Goal: Task Accomplishment & Management: Use online tool/utility

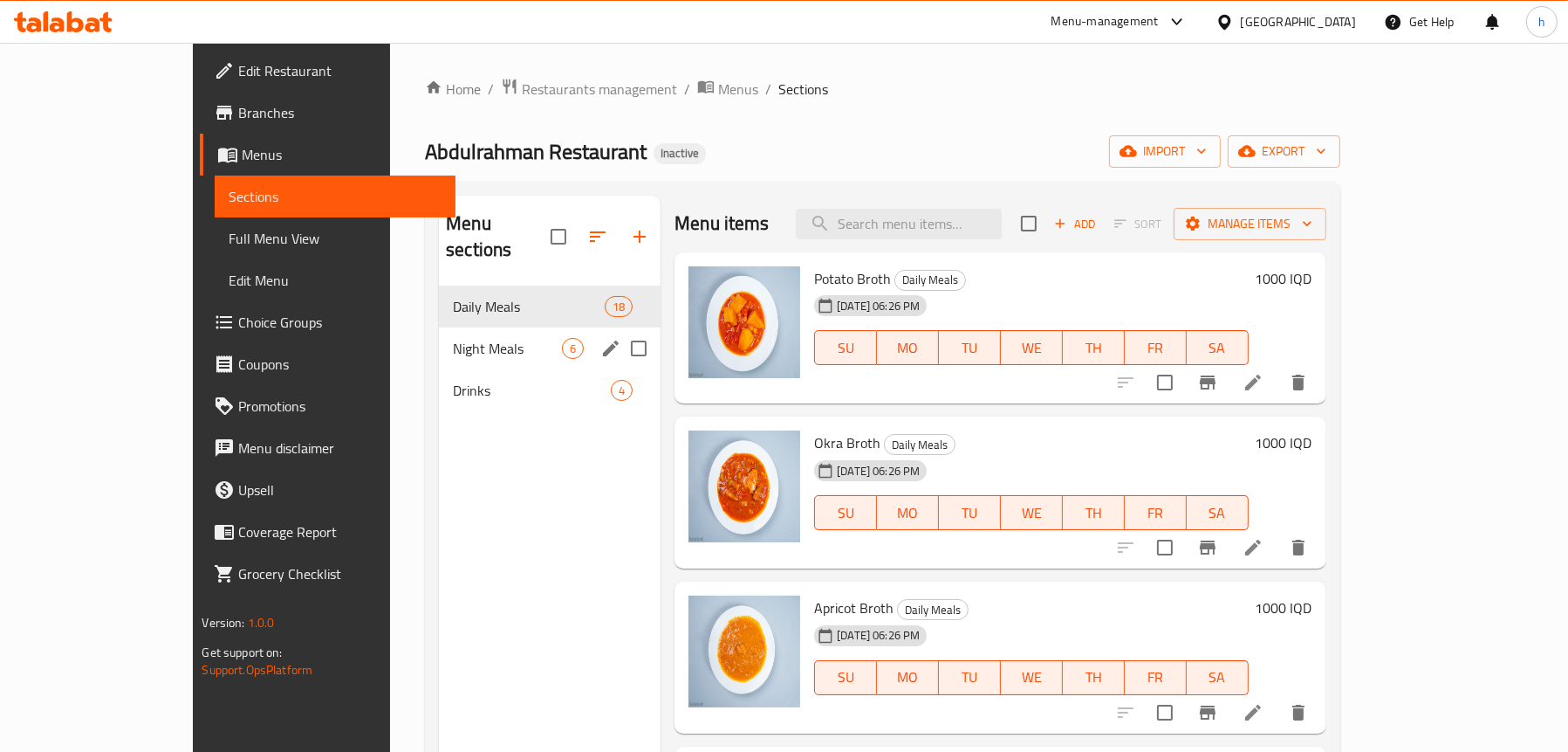
click at [459, 338] on span "Night Meals" at bounding box center [507, 348] width 109 height 21
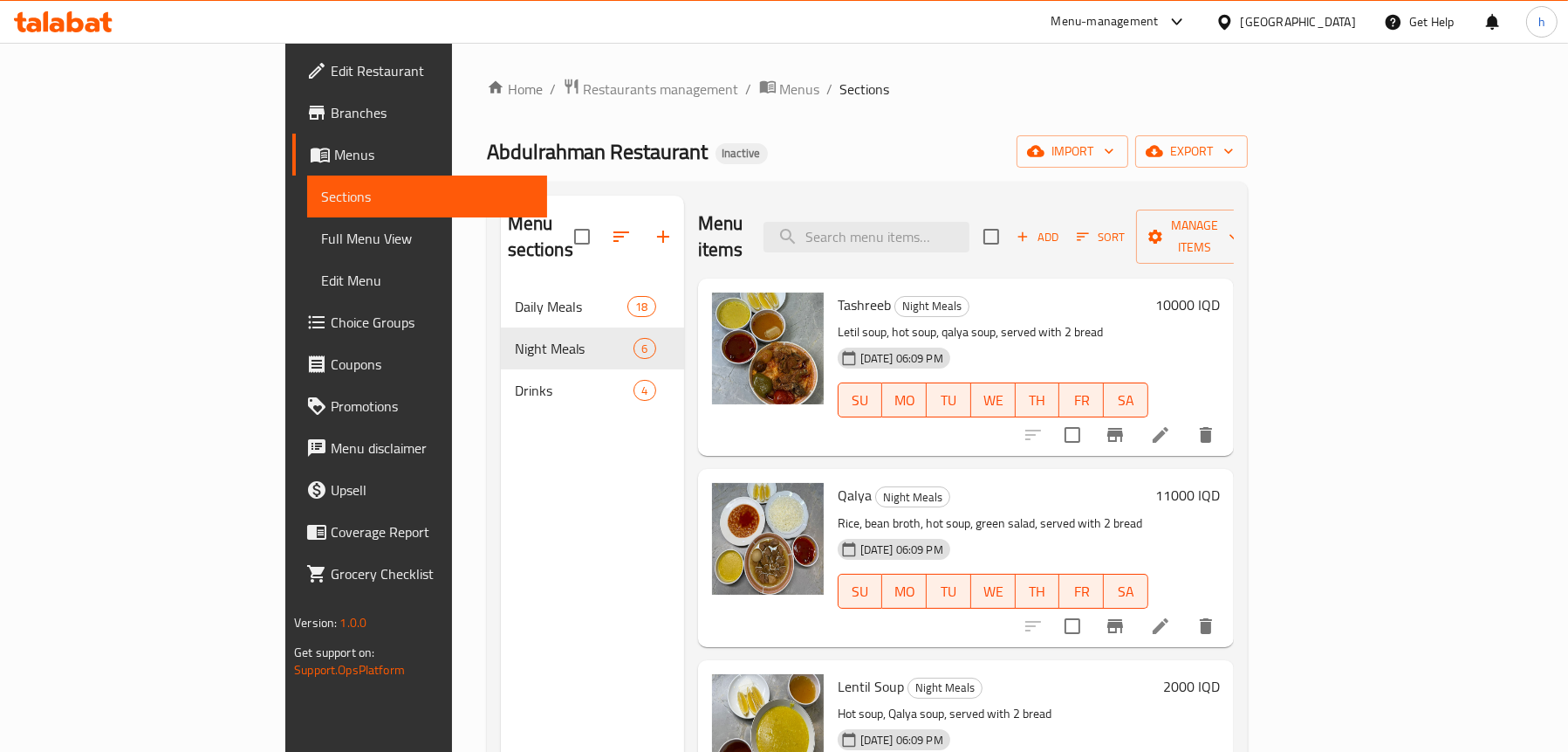
click at [321, 228] on span "Full Menu View" at bounding box center [426, 238] width 212 height 21
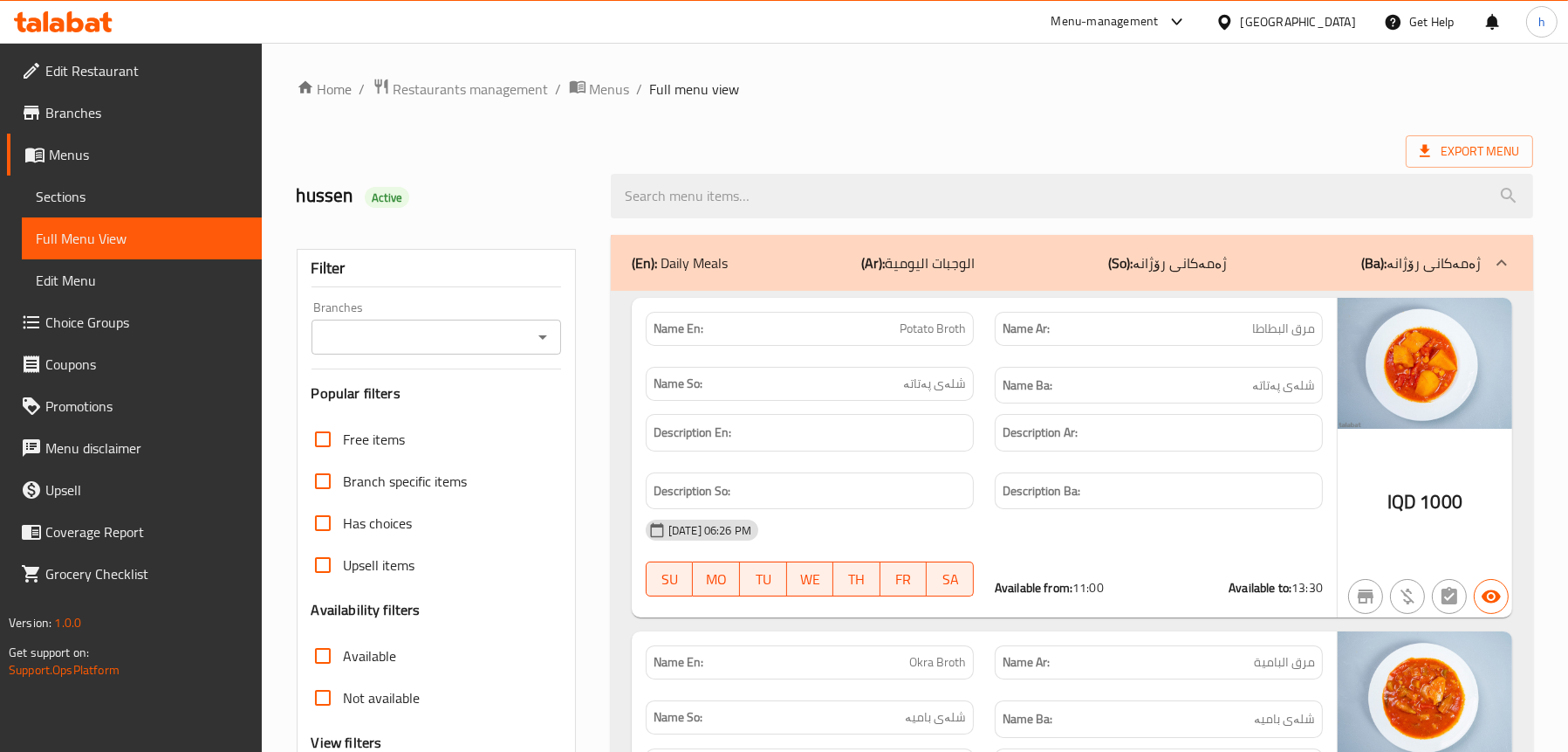
click at [537, 333] on icon "Open" at bounding box center [543, 337] width 21 height 21
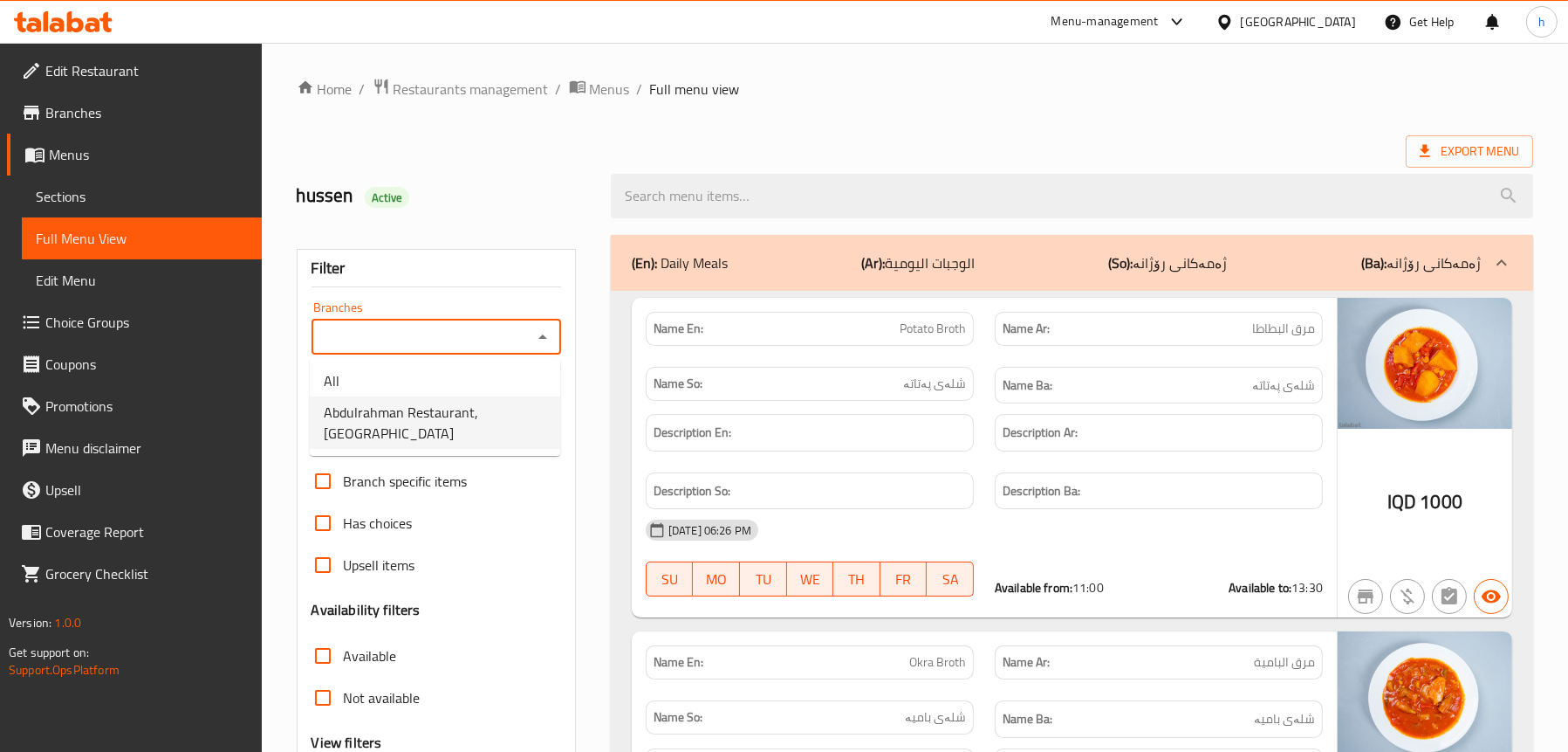
click at [460, 407] on span "Abdulrahman Restaurant, [GEOGRAPHIC_DATA]" at bounding box center [434, 422] width 222 height 42
type input "Abdulrahman Restaurant, [GEOGRAPHIC_DATA]"
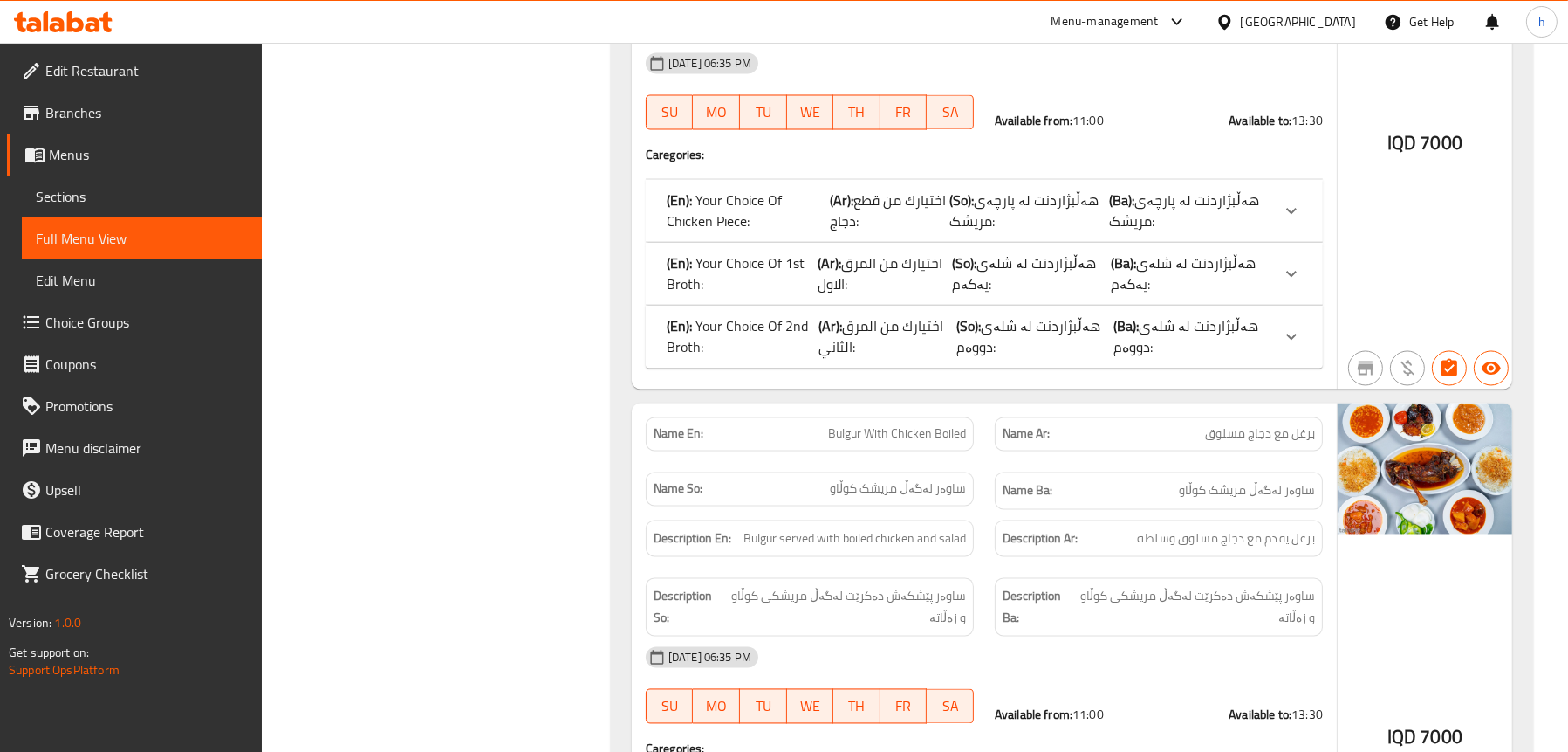
scroll to position [4628, 0]
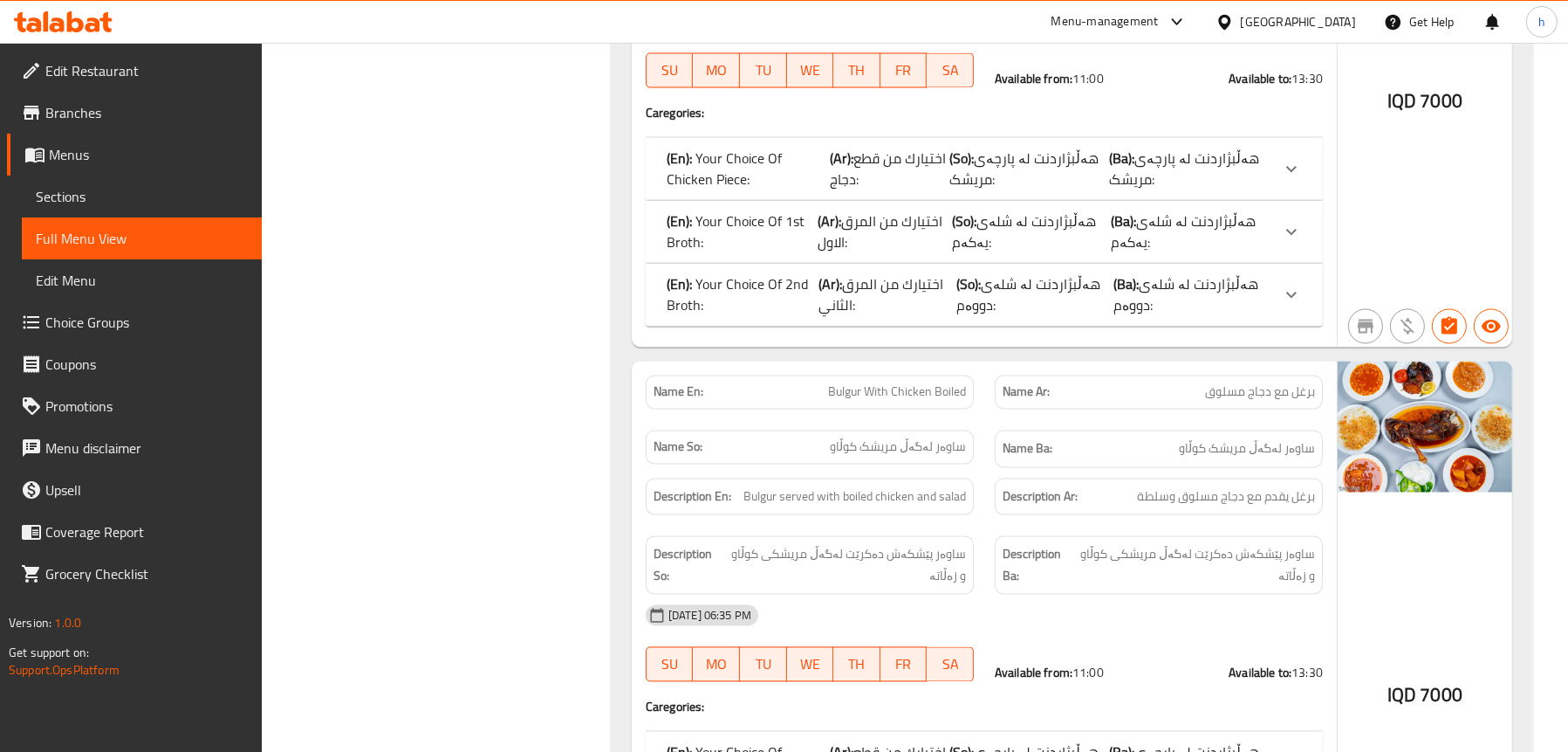
click at [748, 256] on div "(En): Your Choice Of 1st Broth: (Ar): اختيارك من المرق الاول: (So): هەڵبژاردنت …" at bounding box center [984, 231] width 677 height 63
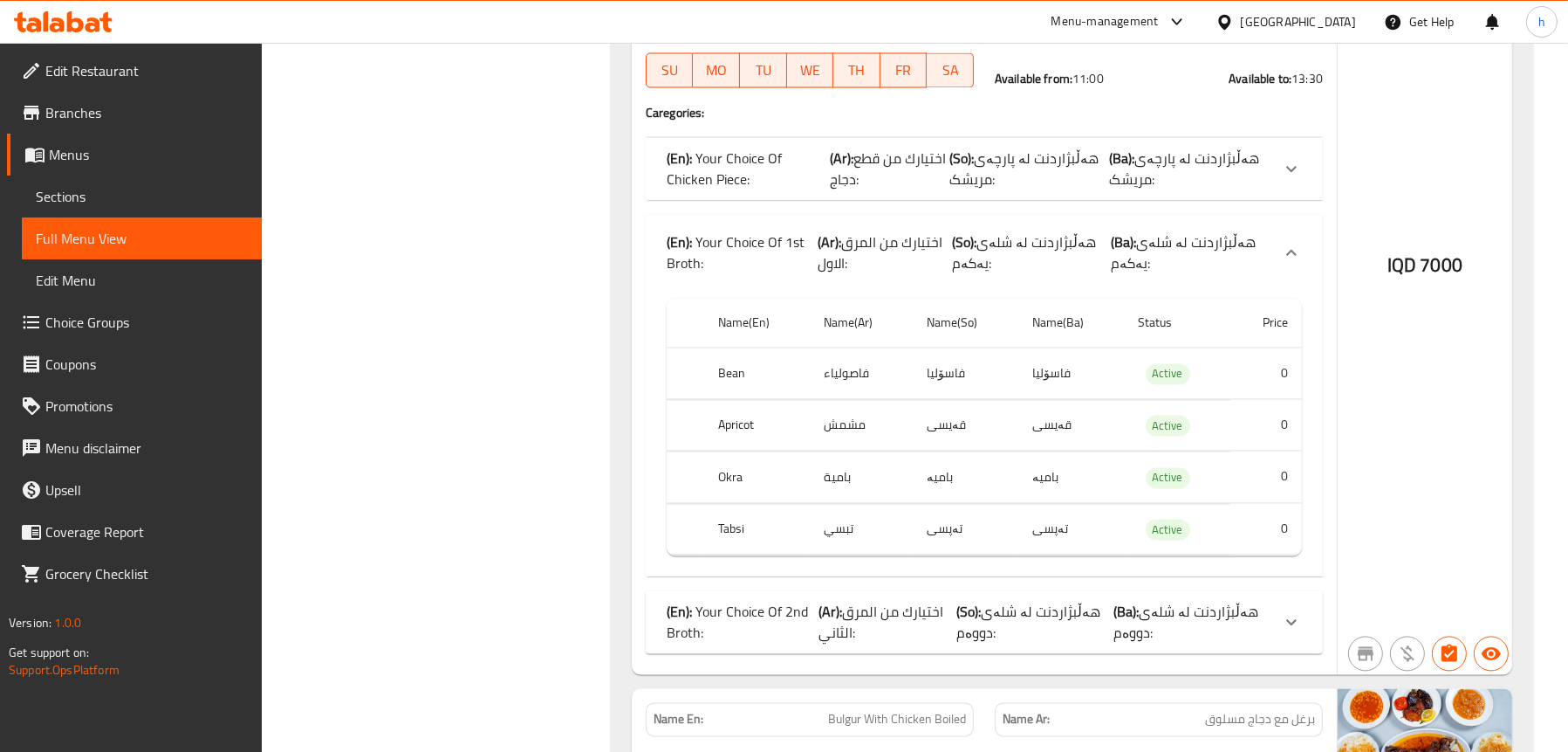
click at [748, 256] on p "(En): Your Choice Of 1st Broth:" at bounding box center [742, 252] width 151 height 42
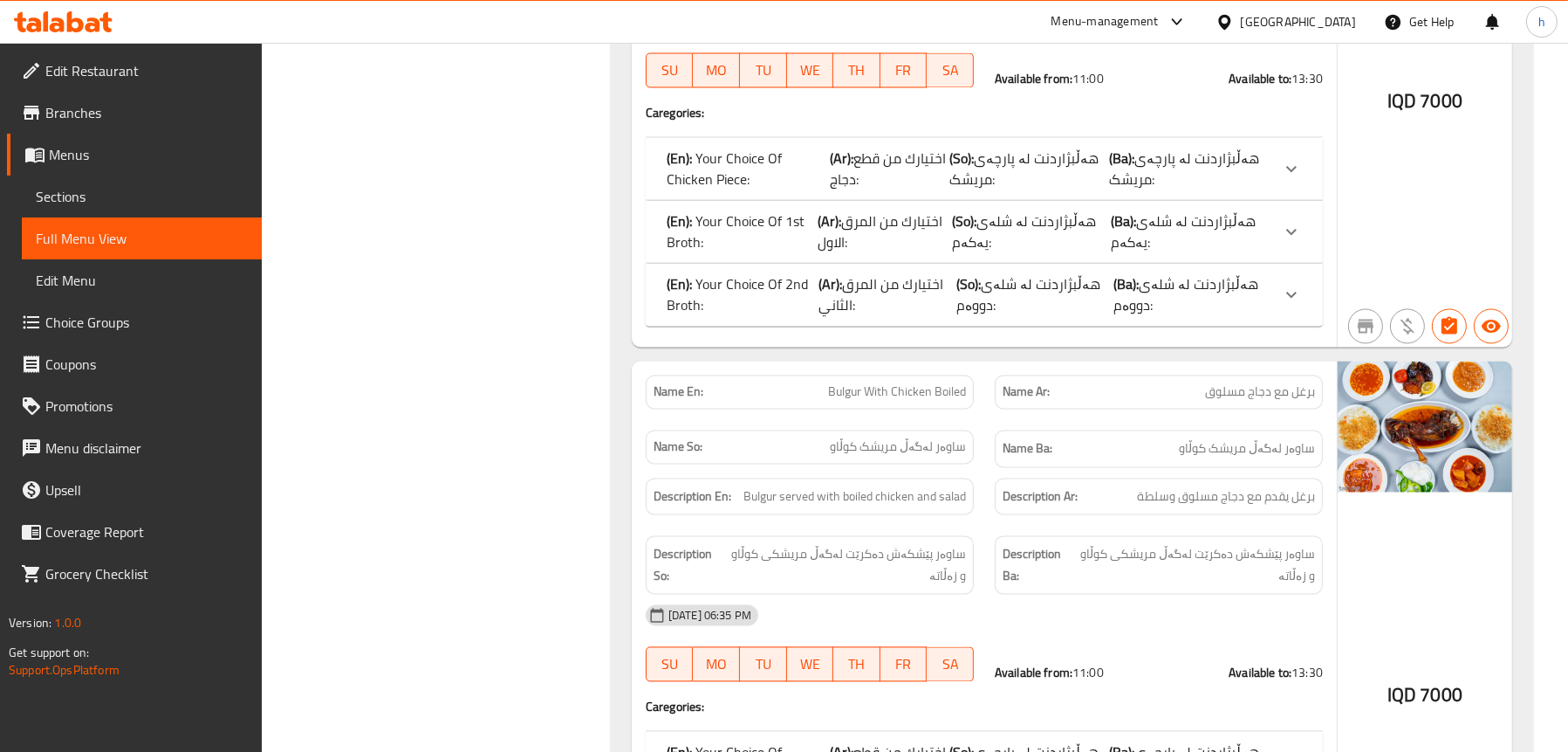
click at [756, 151] on p "(En): Your Choice Of Chicken Piece:" at bounding box center [748, 168] width 163 height 42
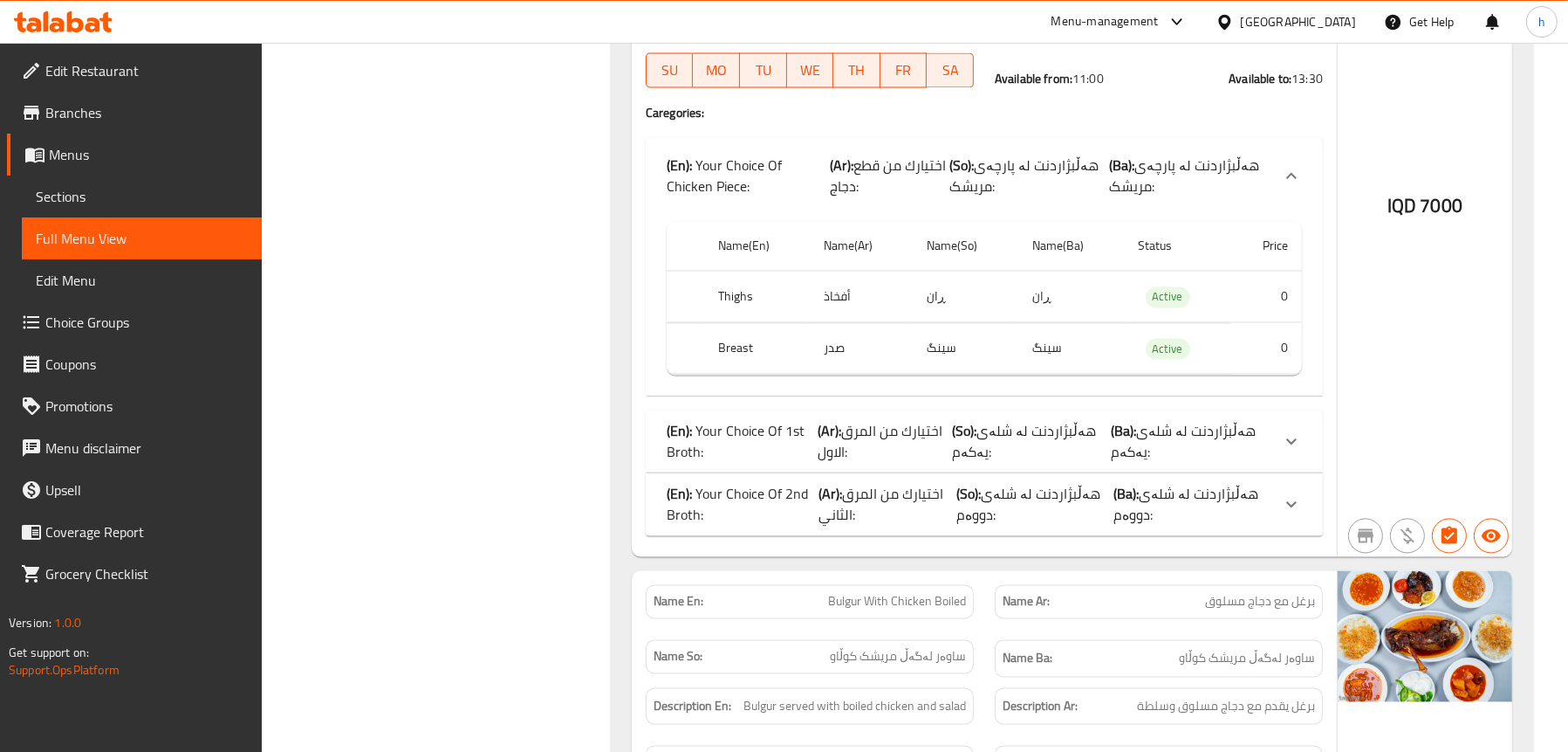
click at [756, 155] on p "(En): Your Choice Of Chicken Piece:" at bounding box center [748, 175] width 163 height 42
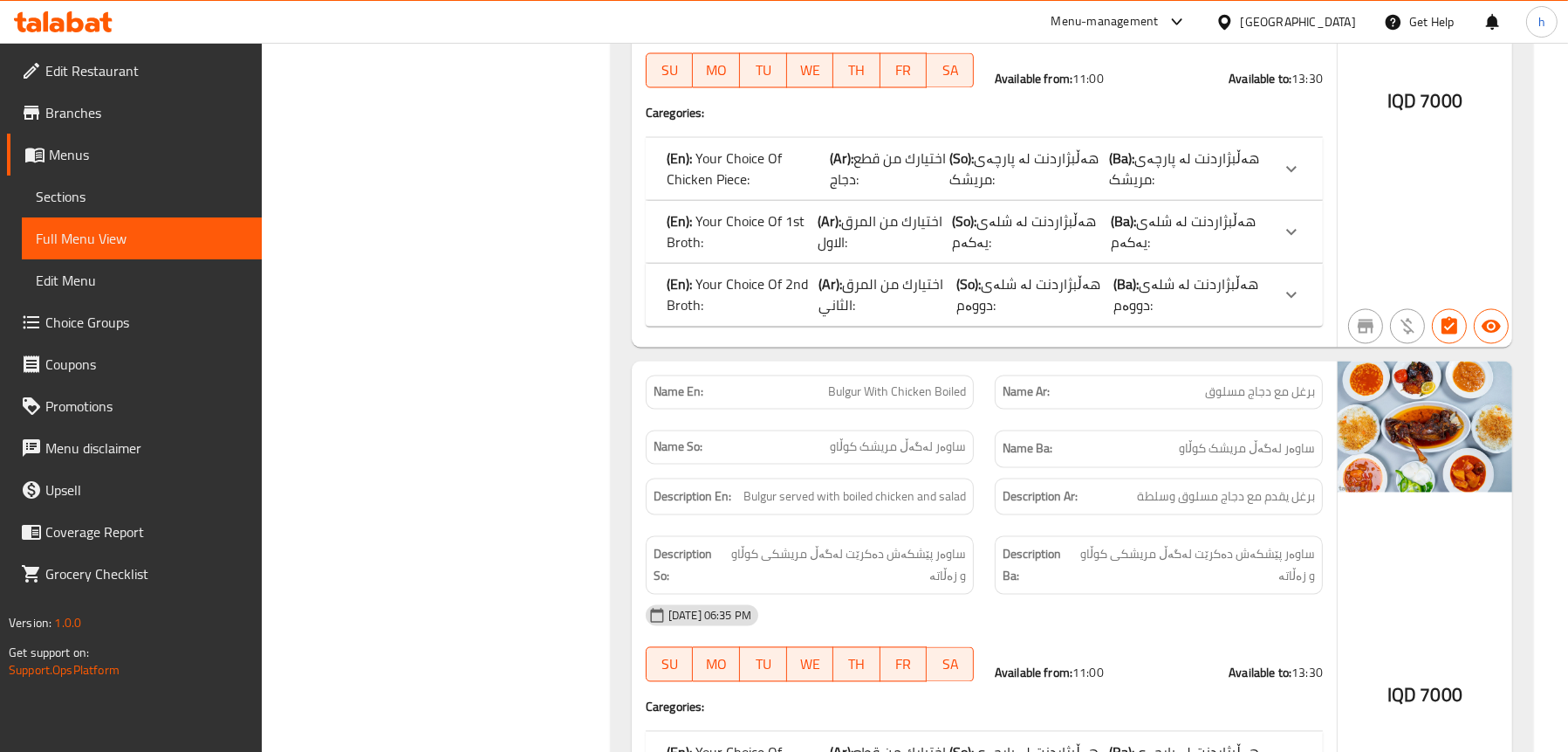
click at [710, 263] on div "(En): Your Choice Of 2nd Broth: (Ar): اختيارك من المرق الثاني: (So): هەڵبژاردنت…" at bounding box center [984, 294] width 677 height 63
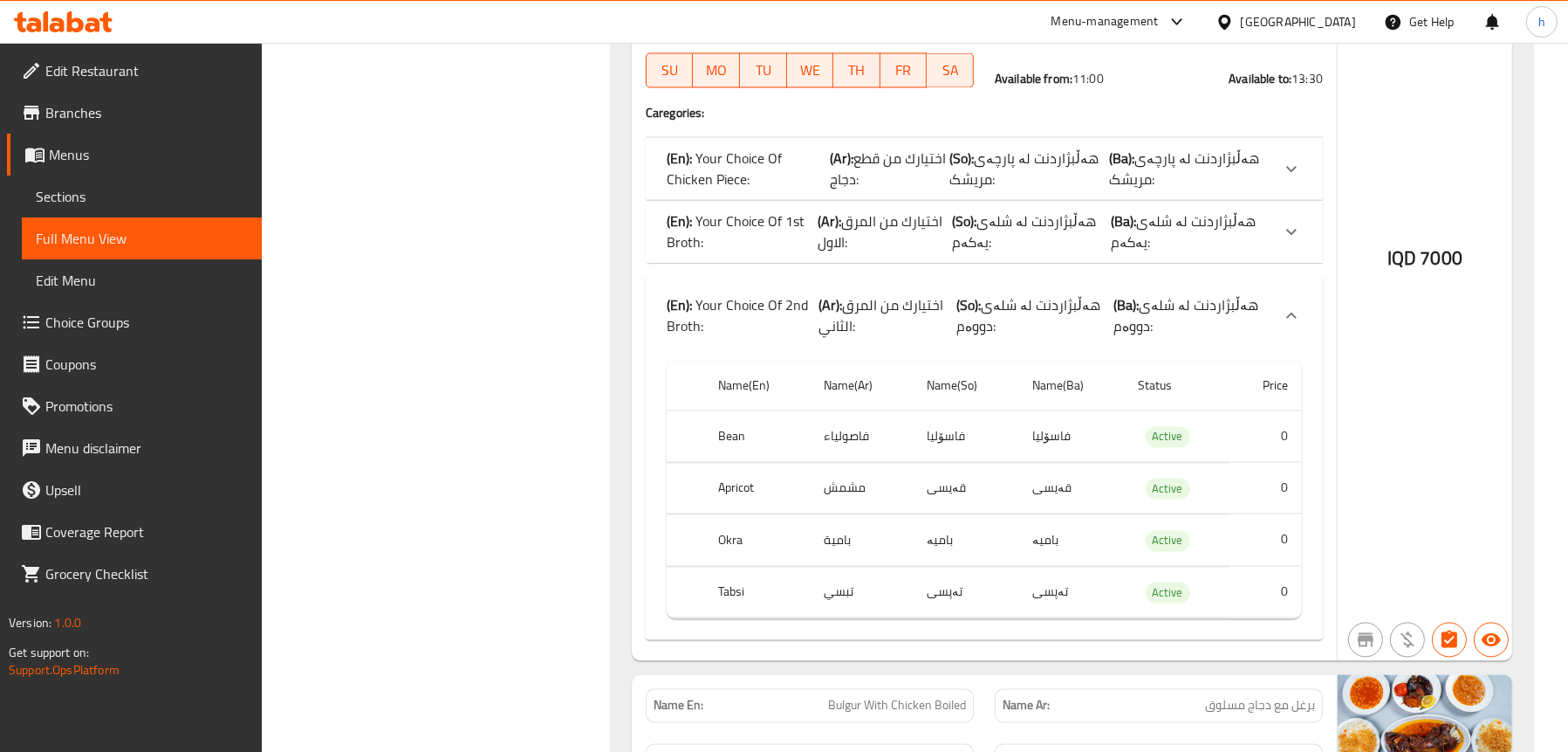
click at [700, 300] on p "(En): Your Choice Of 2nd Broth:" at bounding box center [742, 315] width 152 height 42
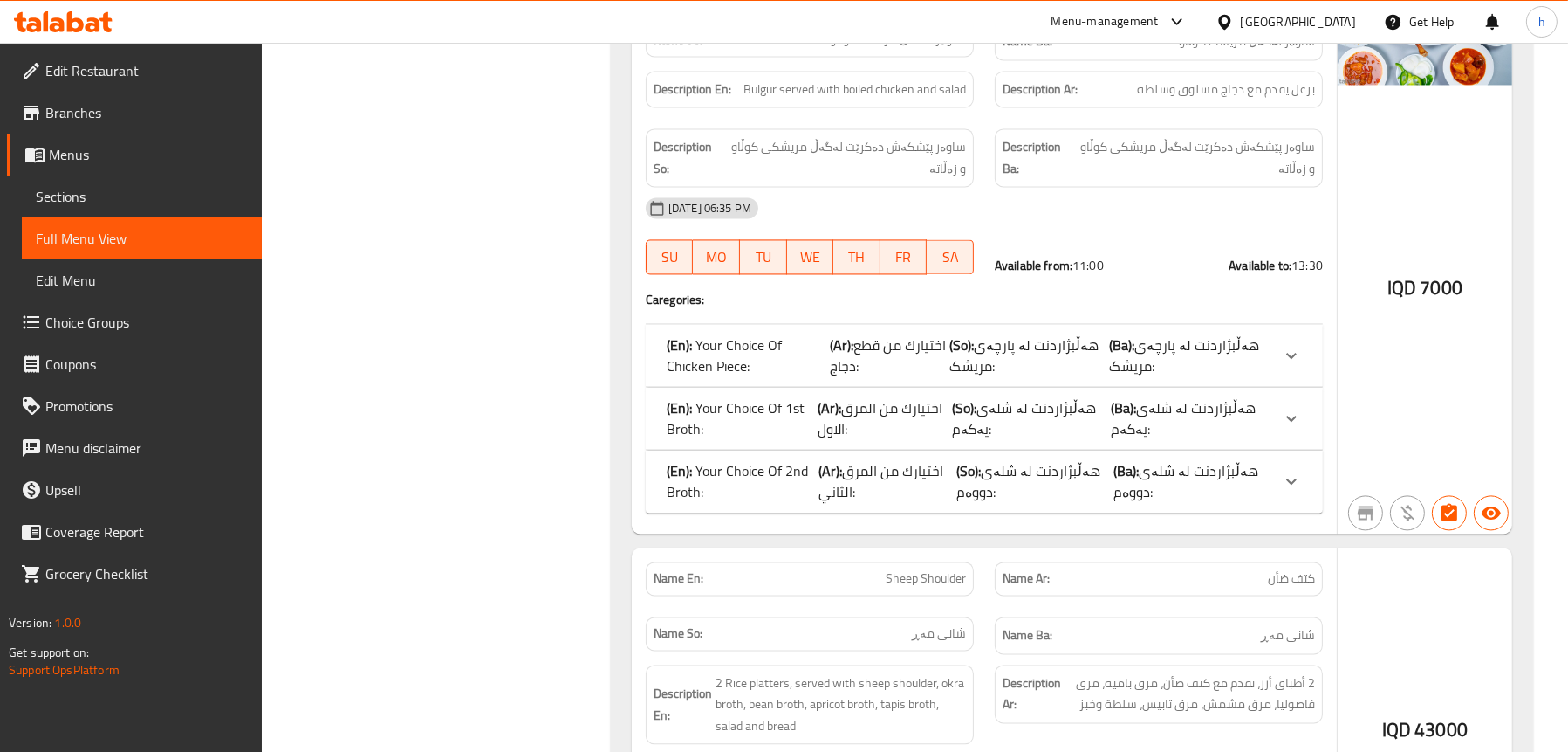
scroll to position [5064, 0]
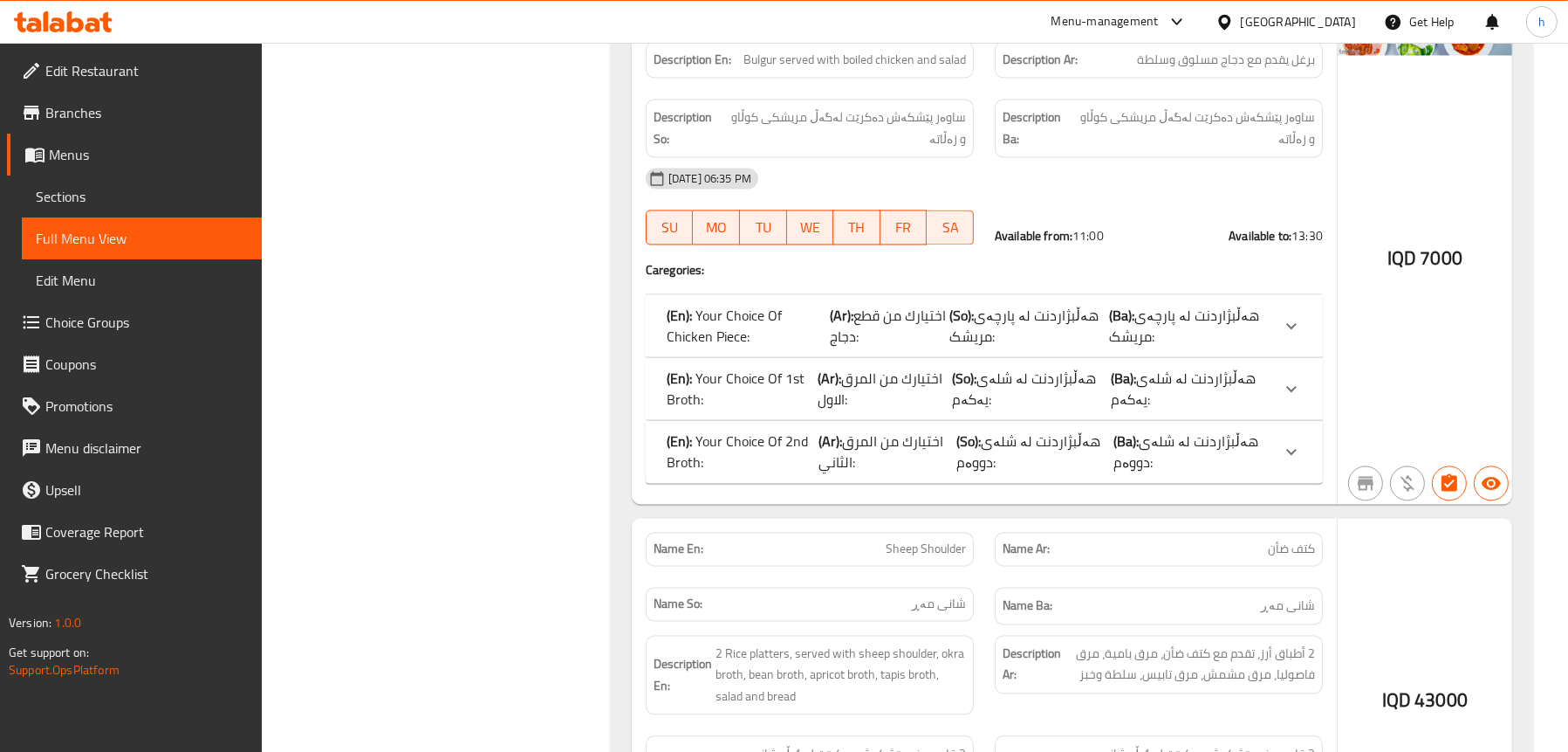
click at [840, 385] on span "اختيارك من المرق الاول:" at bounding box center [880, 388] width 124 height 47
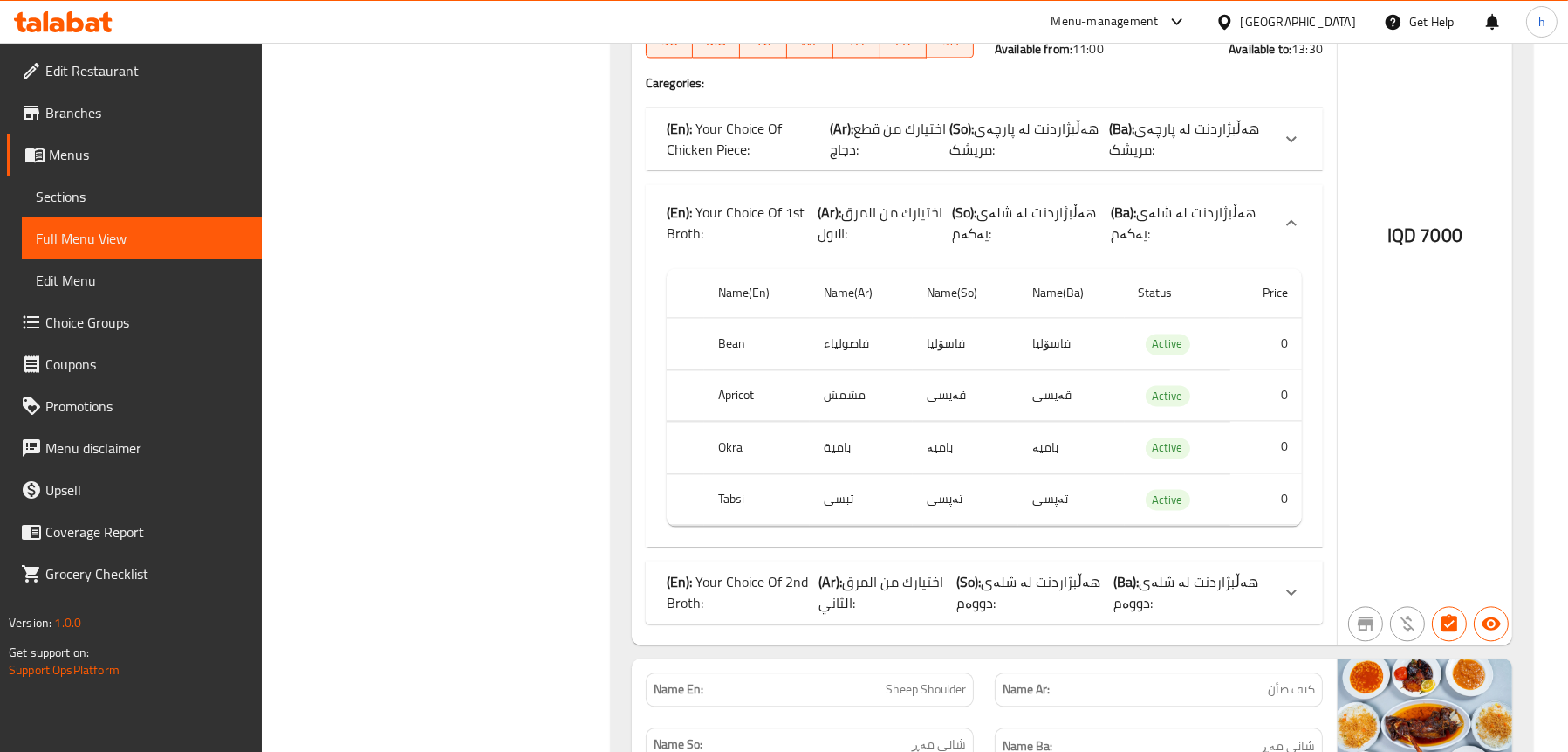
scroll to position [5413, 0]
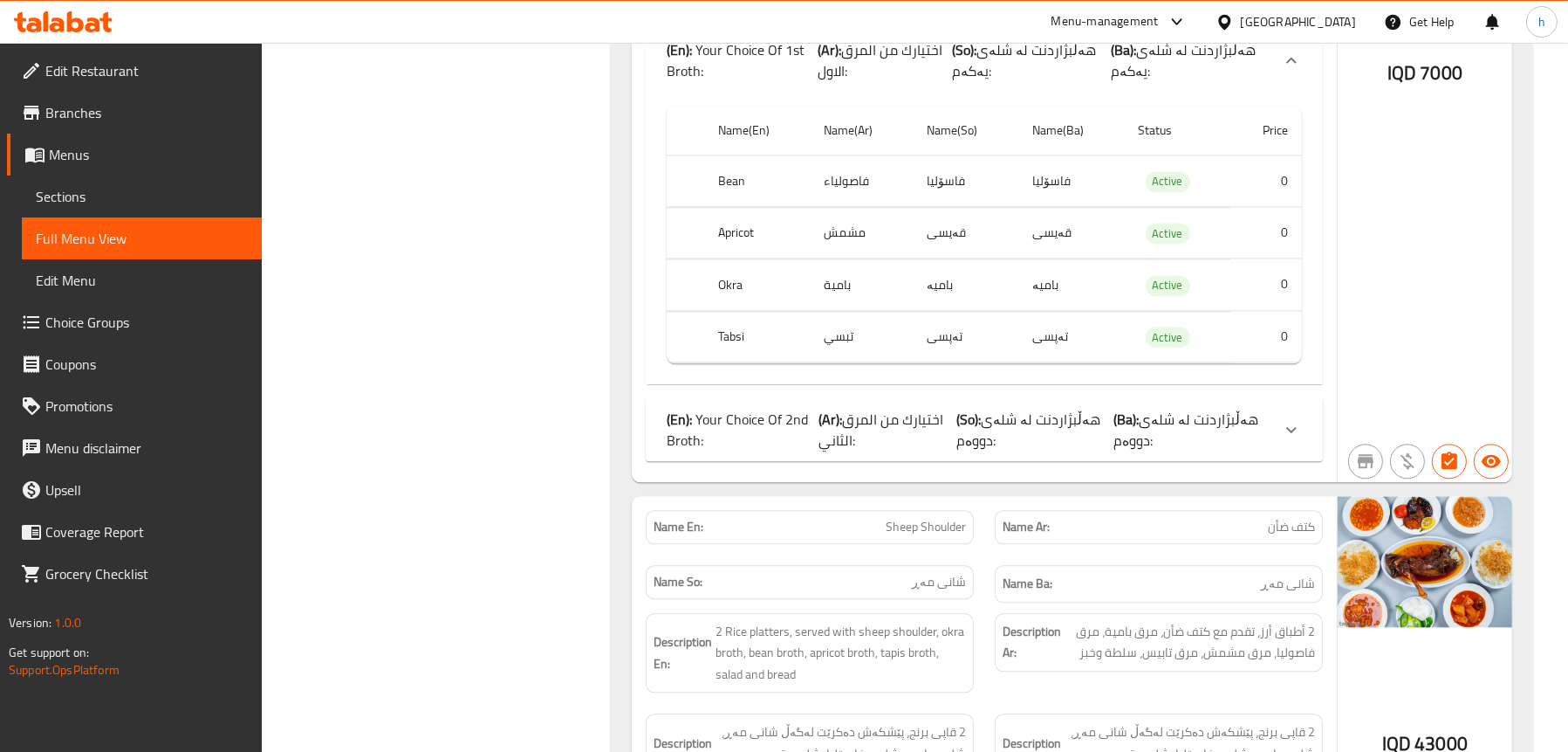
click at [845, 416] on span "اختيارك من المرق الثاني:" at bounding box center [880, 429] width 124 height 47
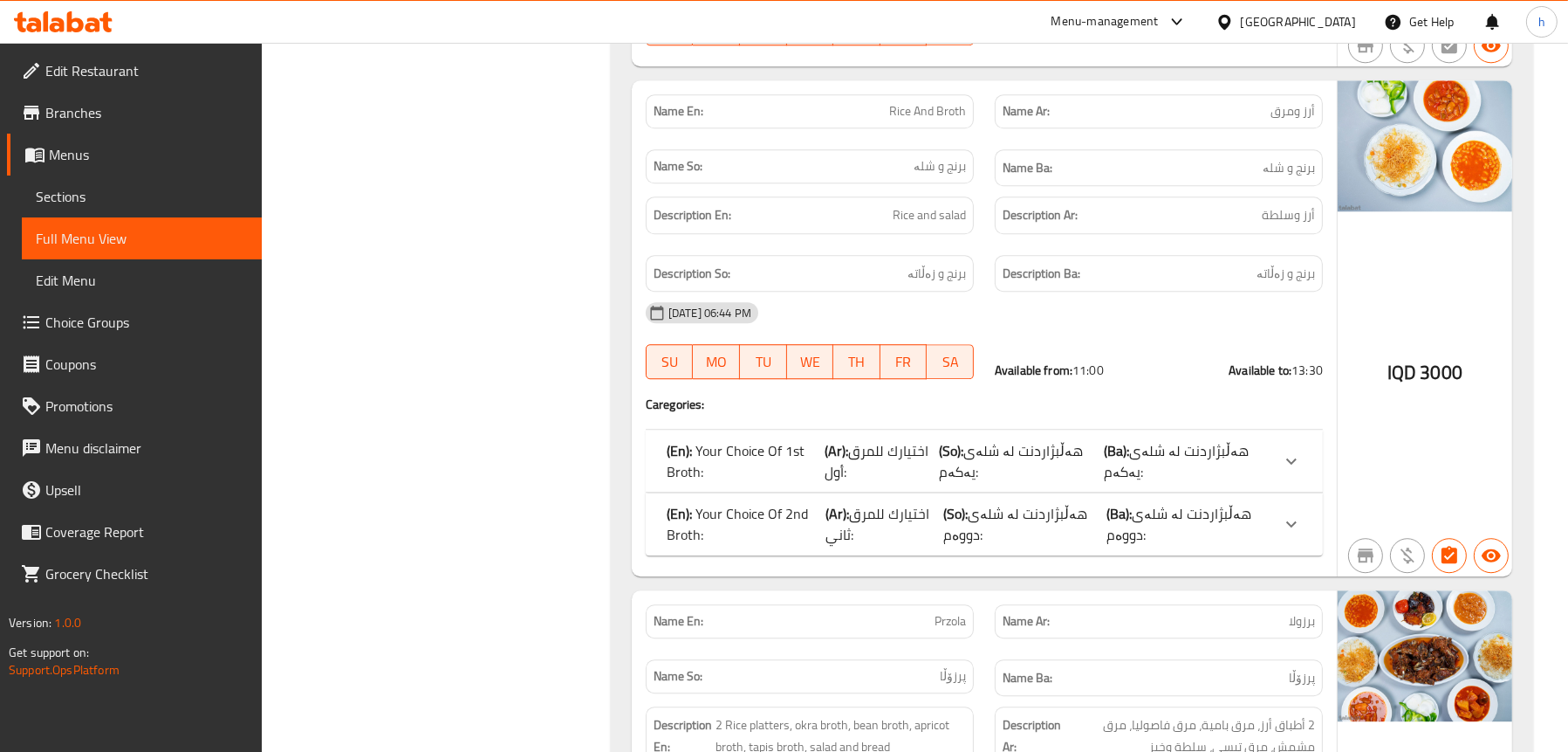
scroll to position [6548, 0]
click at [829, 438] on b "(Ar):" at bounding box center [836, 450] width 24 height 26
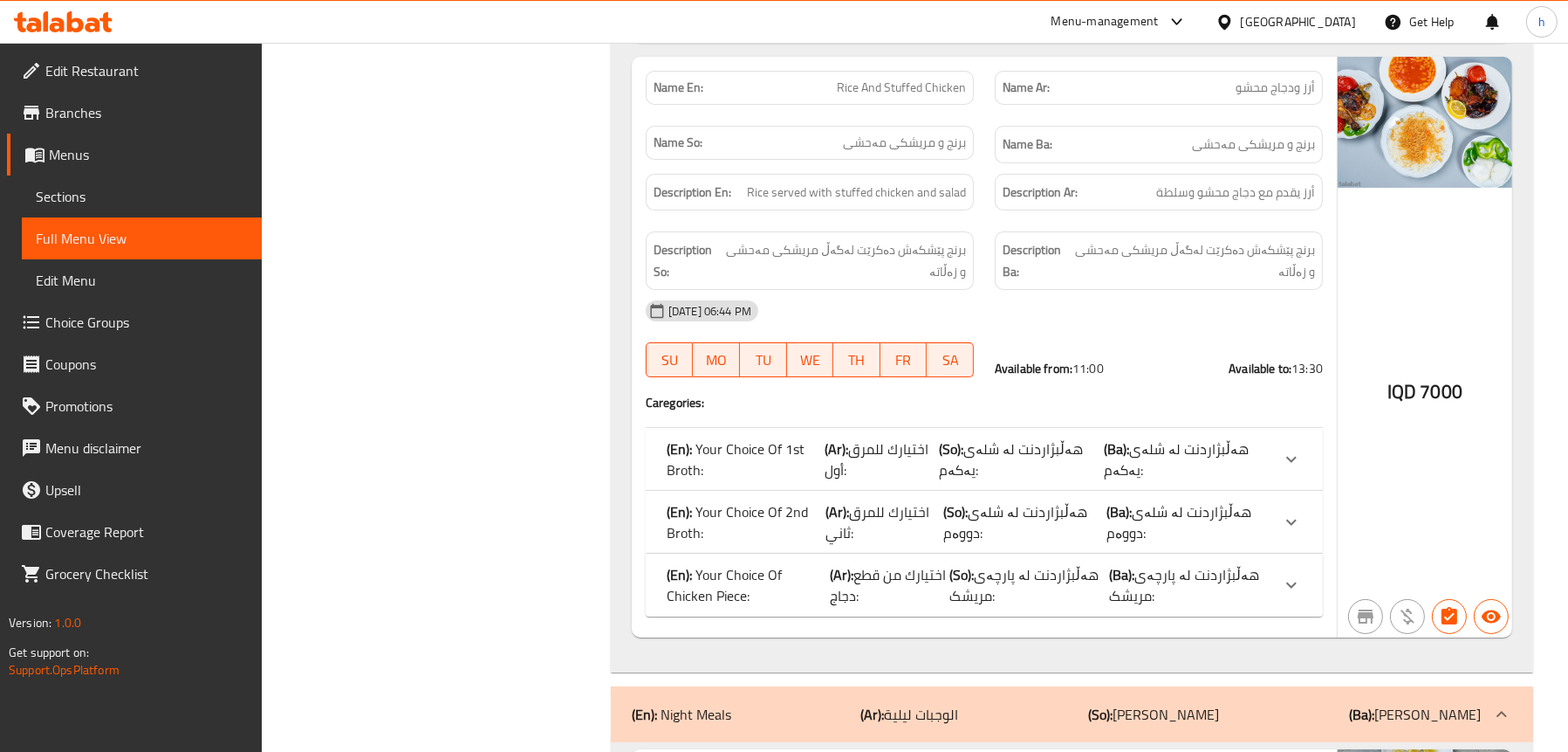
scroll to position [9604, 0]
